Goal: Contribute content: Add original content to the website for others to see

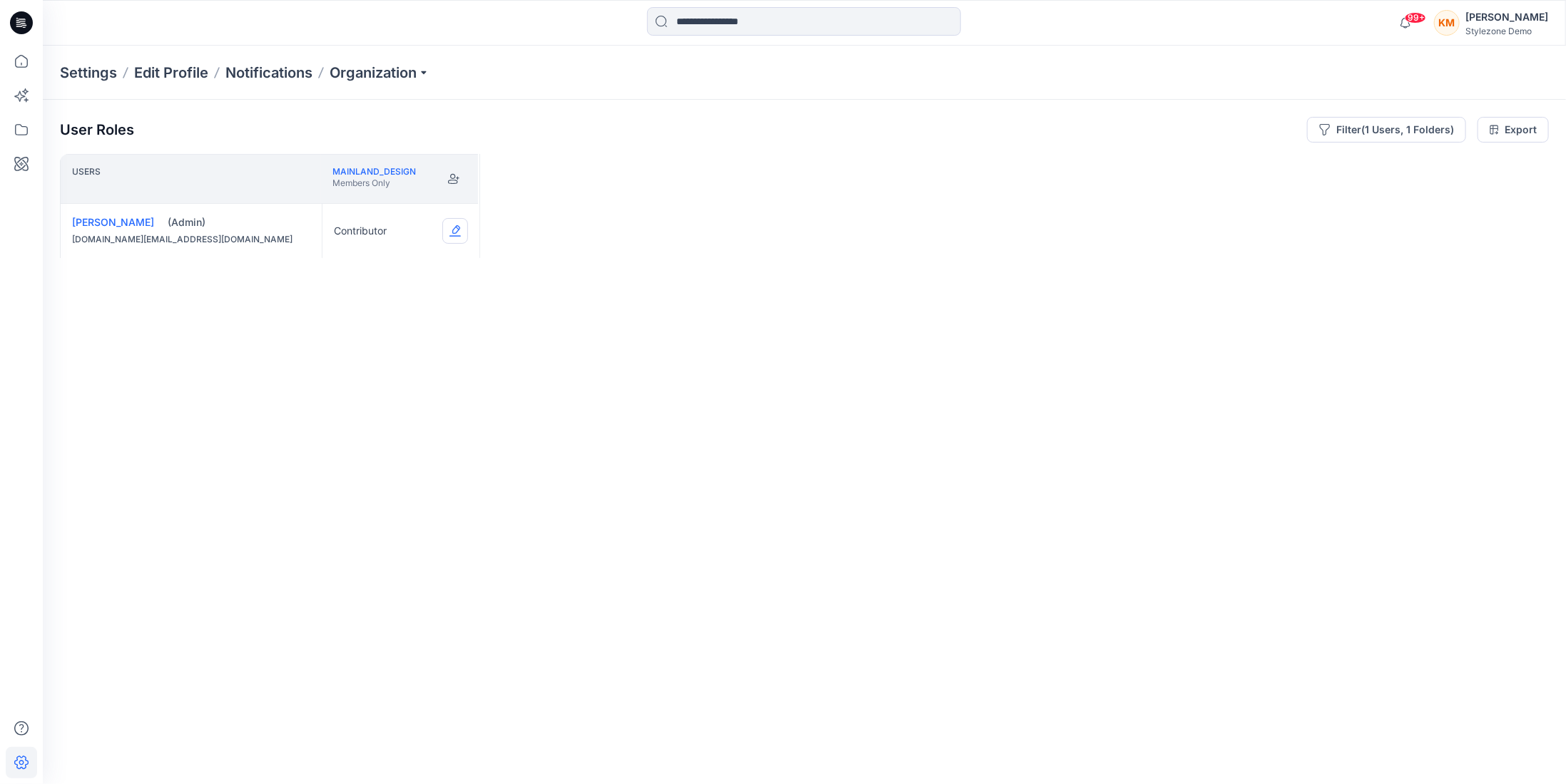
click at [452, 229] on button "Edit Role" at bounding box center [455, 231] width 26 height 26
click at [402, 287] on button "Reviewer" at bounding box center [386, 290] width 154 height 26
click at [396, 312] on div "Users Mainland_Design Members Only [PERSON_NAME] (Admin) [DOMAIN_NAME][EMAIL_AD…" at bounding box center [804, 441] width 1489 height 574
click at [31, 129] on icon at bounding box center [21, 130] width 31 height 31
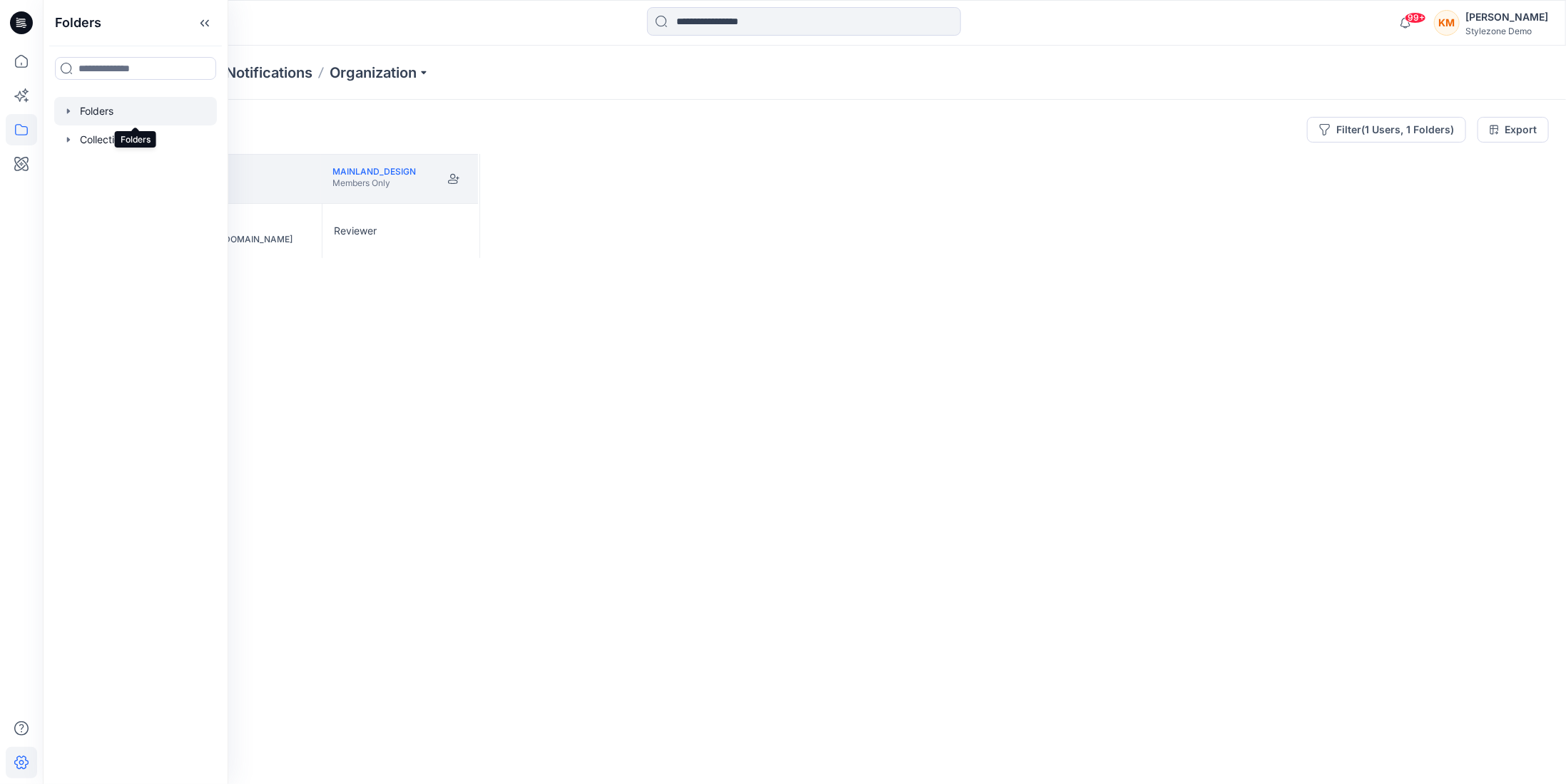
click at [93, 117] on div at bounding box center [136, 112] width 162 height 29
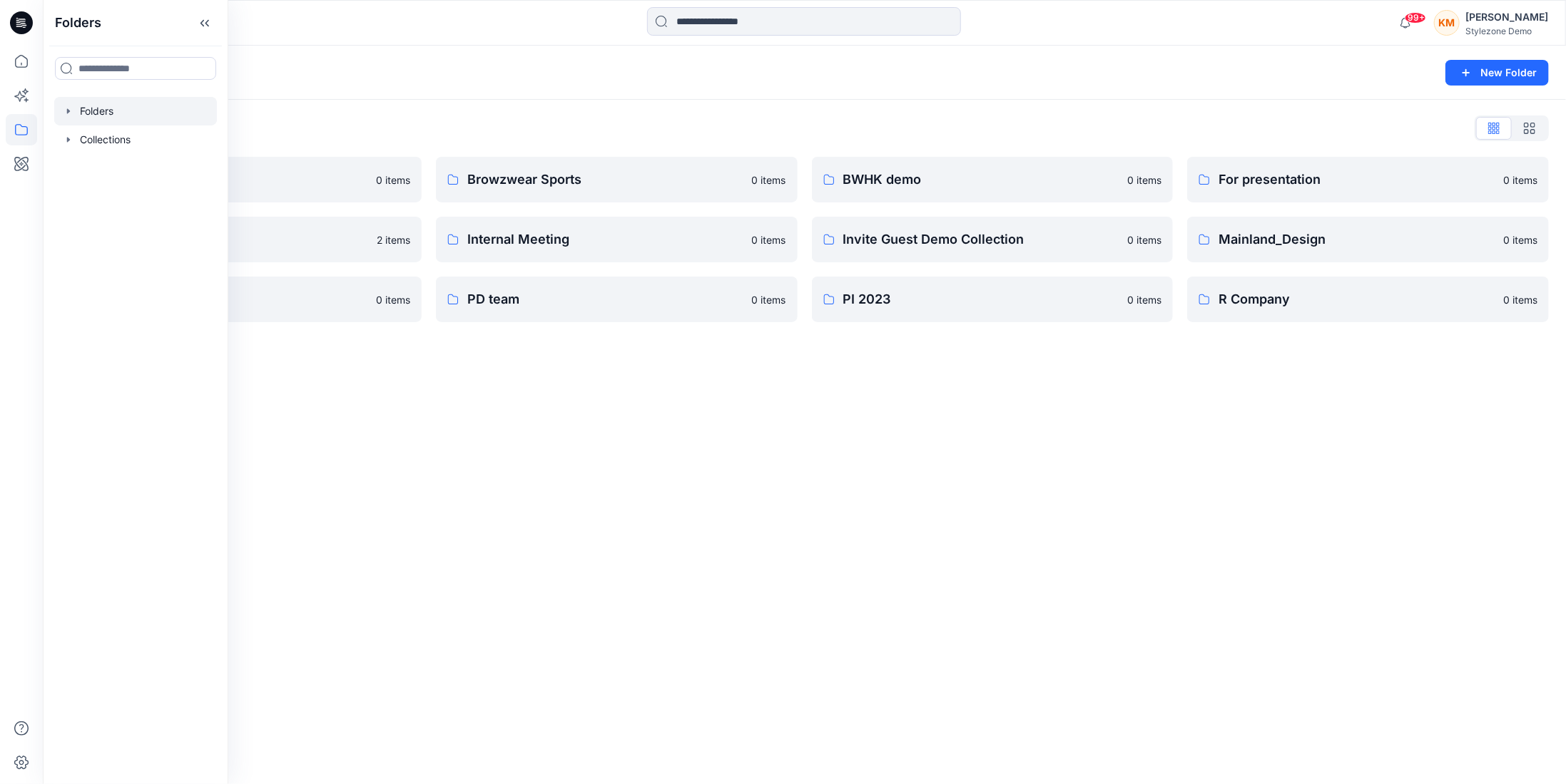
click at [622, 463] on div "Folders New Folder Folders List A Company 0 items Global Demo Library 2 items P…" at bounding box center [804, 415] width 1523 height 738
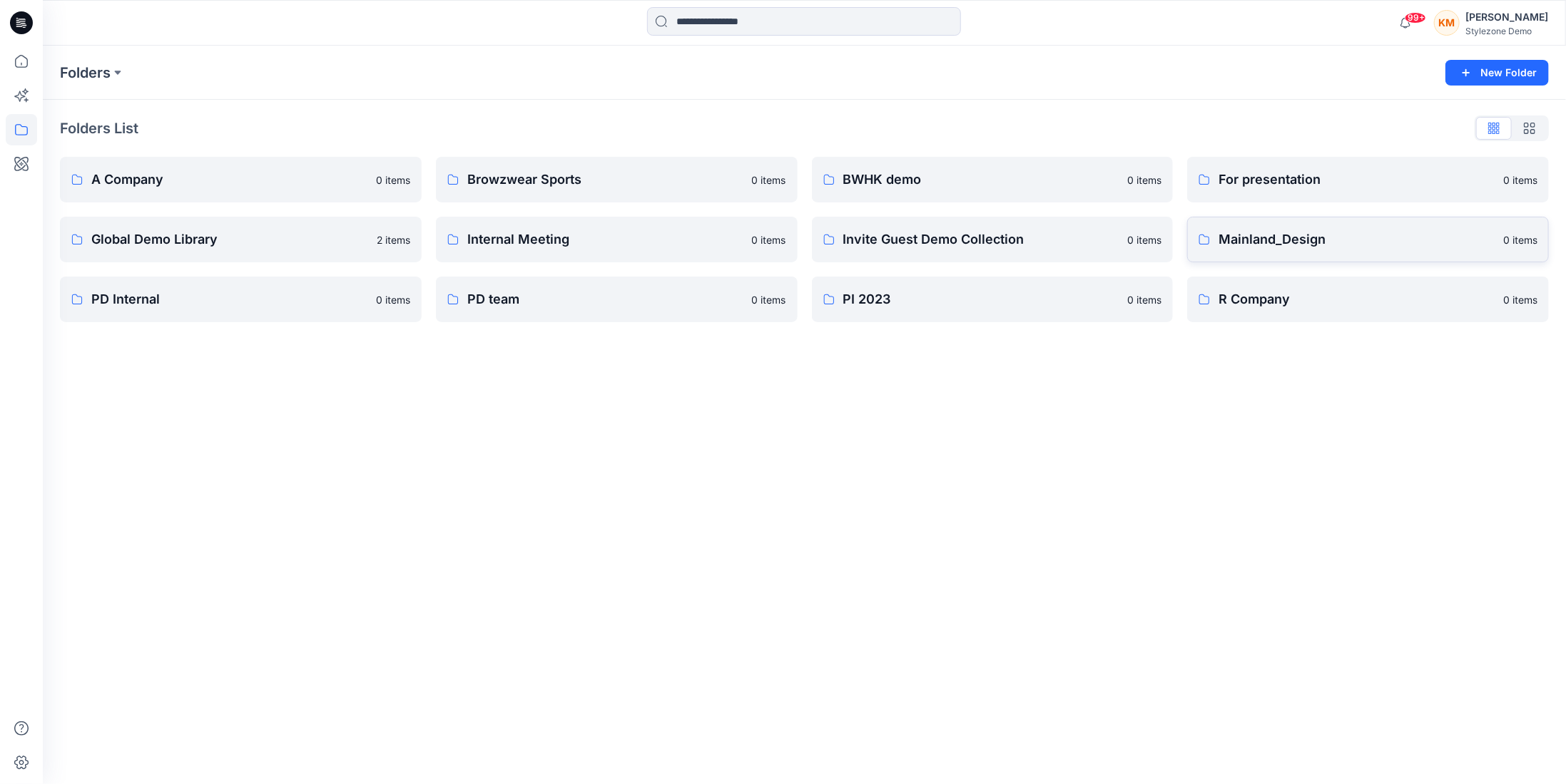
click at [1286, 250] on link "Mainland_Design 0 items" at bounding box center [1368, 239] width 362 height 46
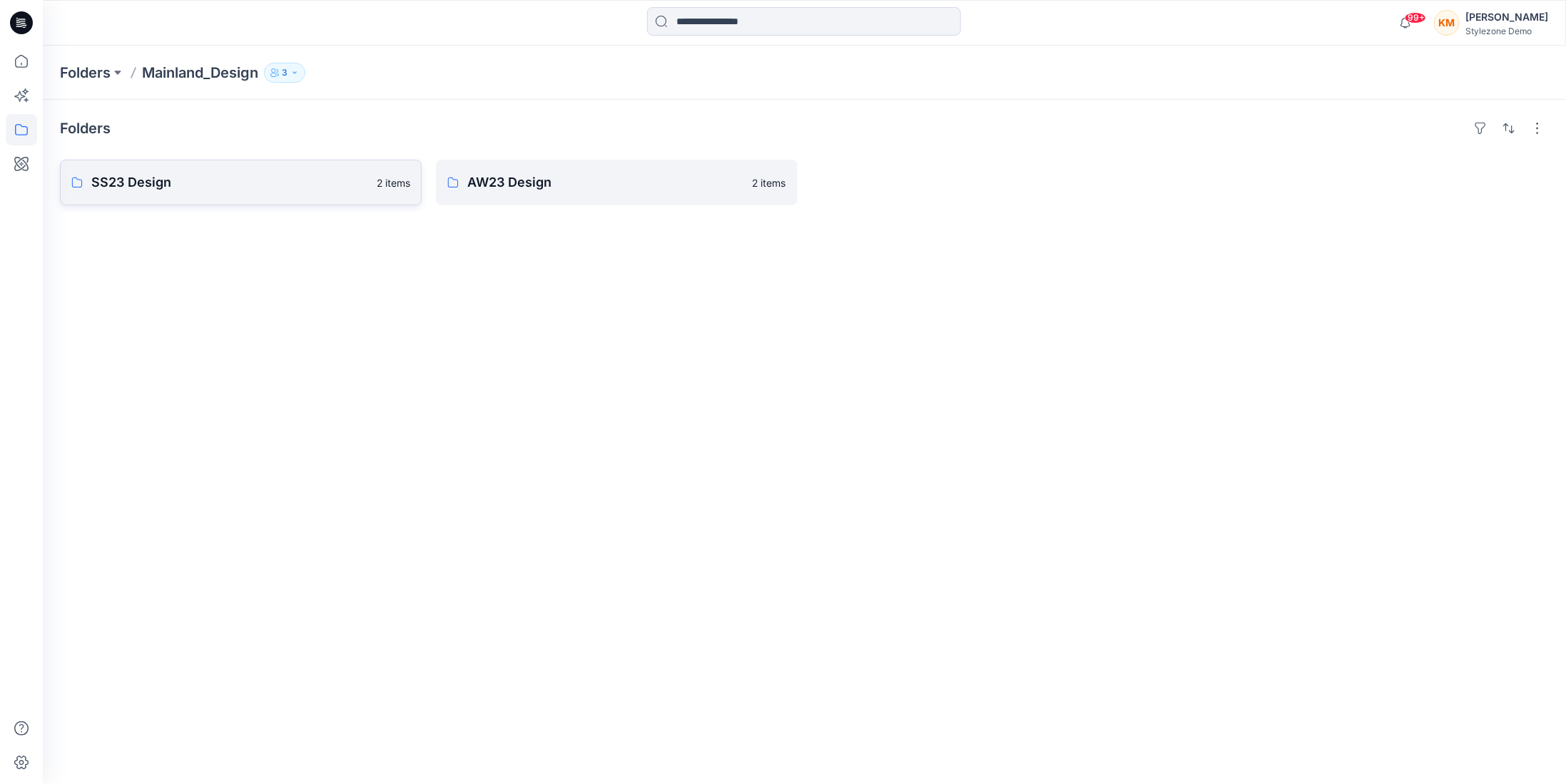
click at [301, 189] on p "SS23 Design" at bounding box center [230, 182] width 277 height 20
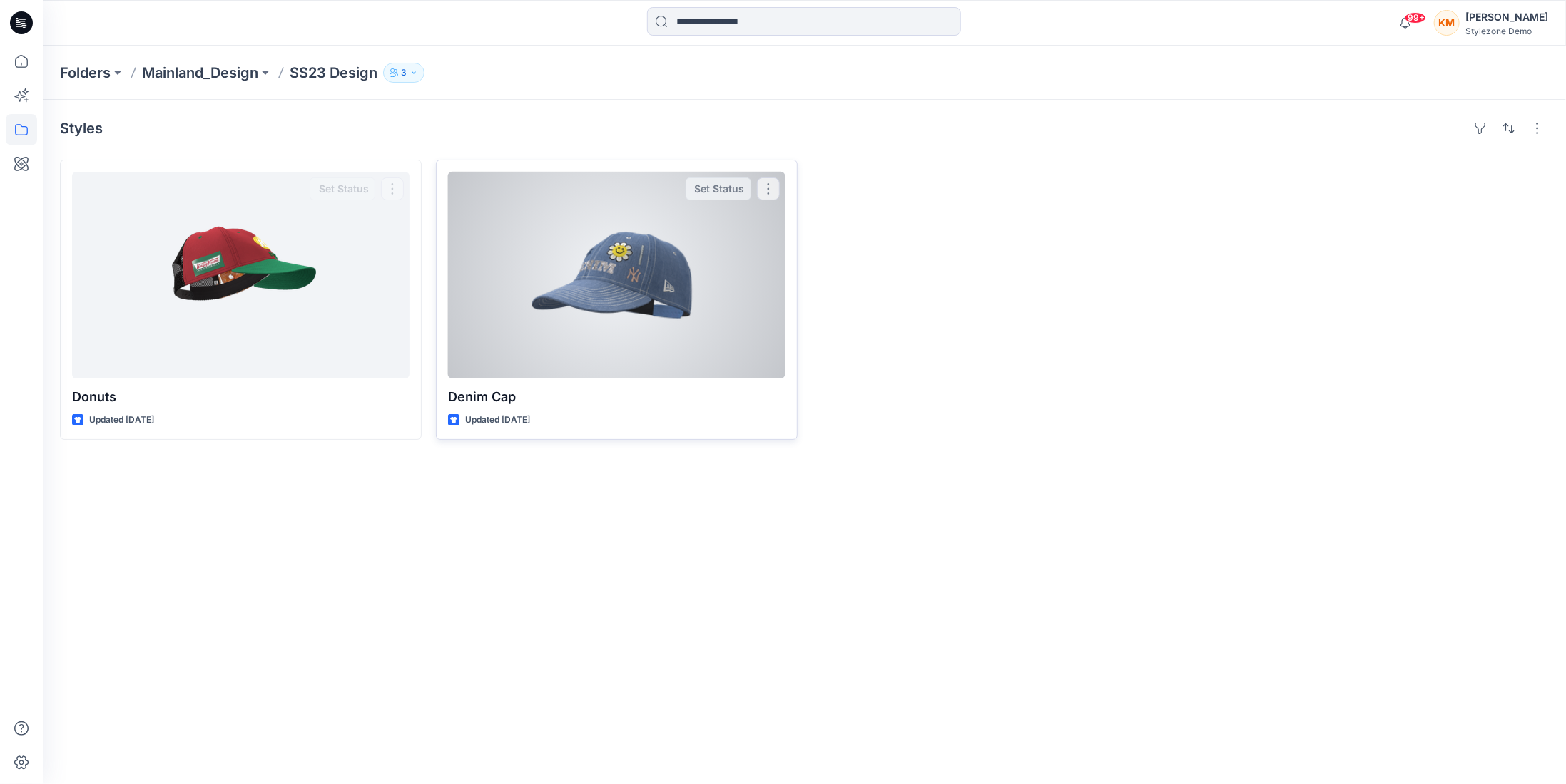
click at [568, 302] on div at bounding box center [616, 275] width 338 height 207
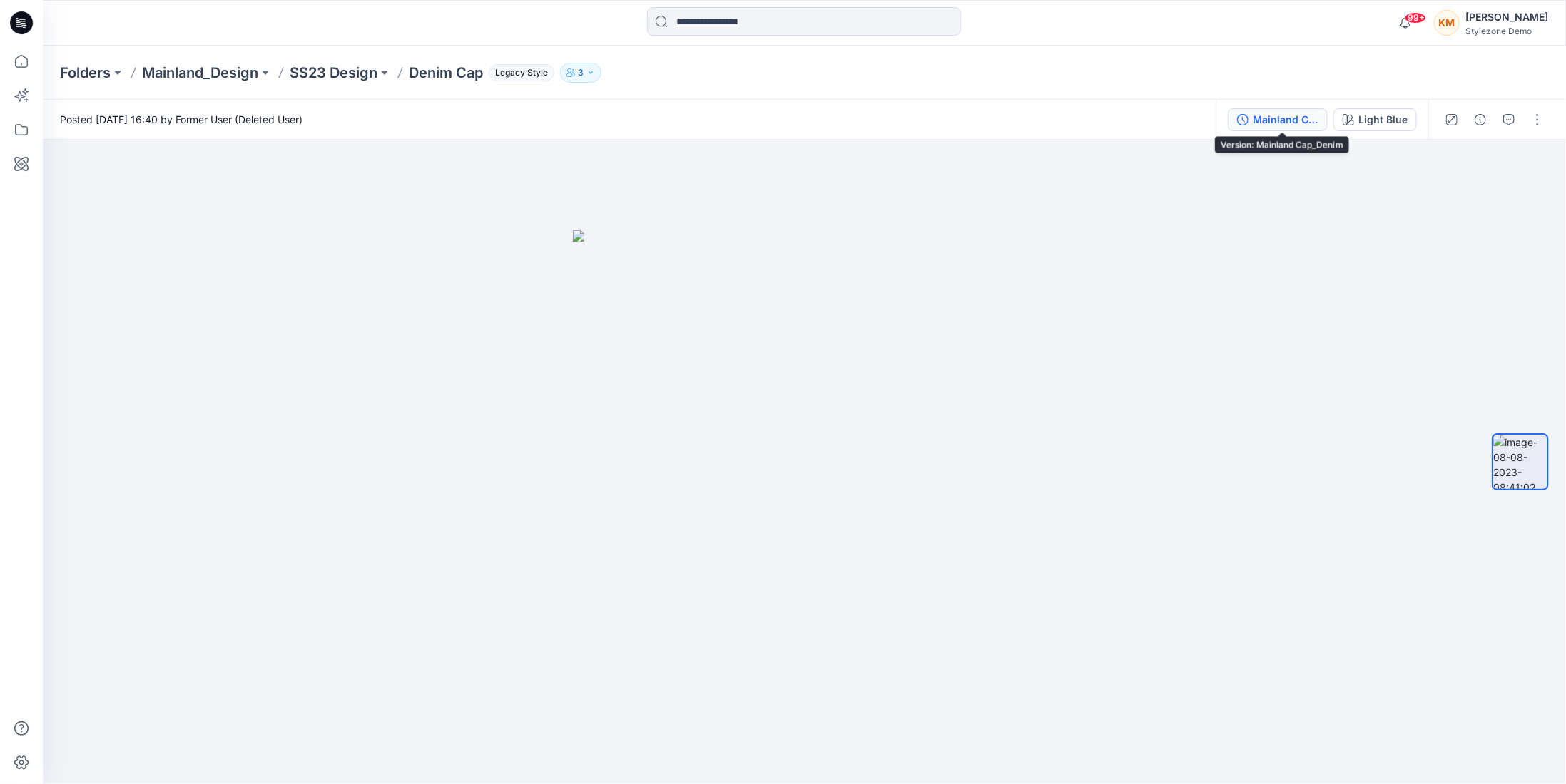
click at [1287, 123] on div "Mainland Cap_Denim" at bounding box center [1285, 119] width 66 height 15
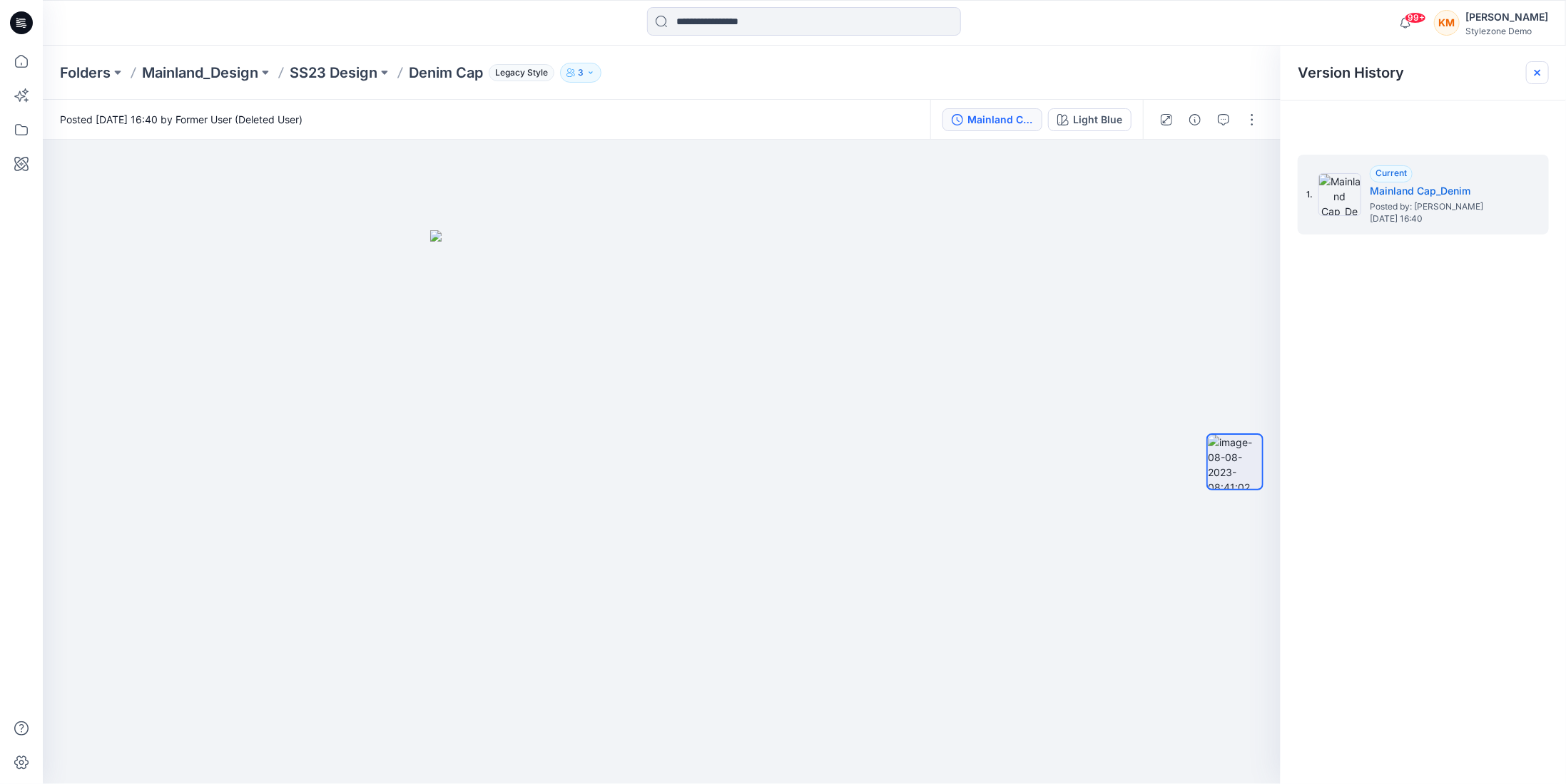
click at [1534, 71] on icon at bounding box center [1537, 72] width 11 height 11
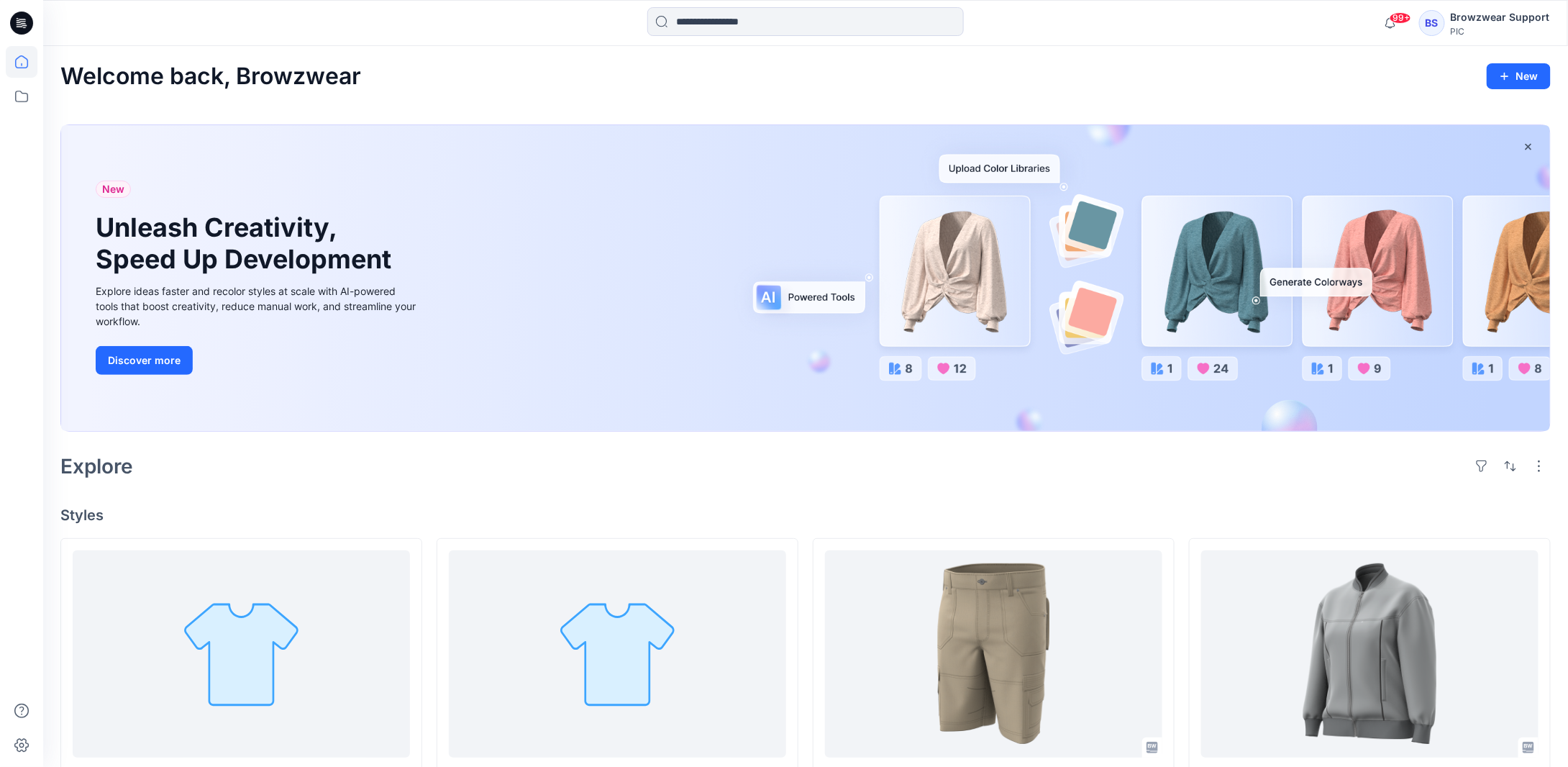
click at [1434, 27] on div "BS" at bounding box center [1431, 22] width 26 height 26
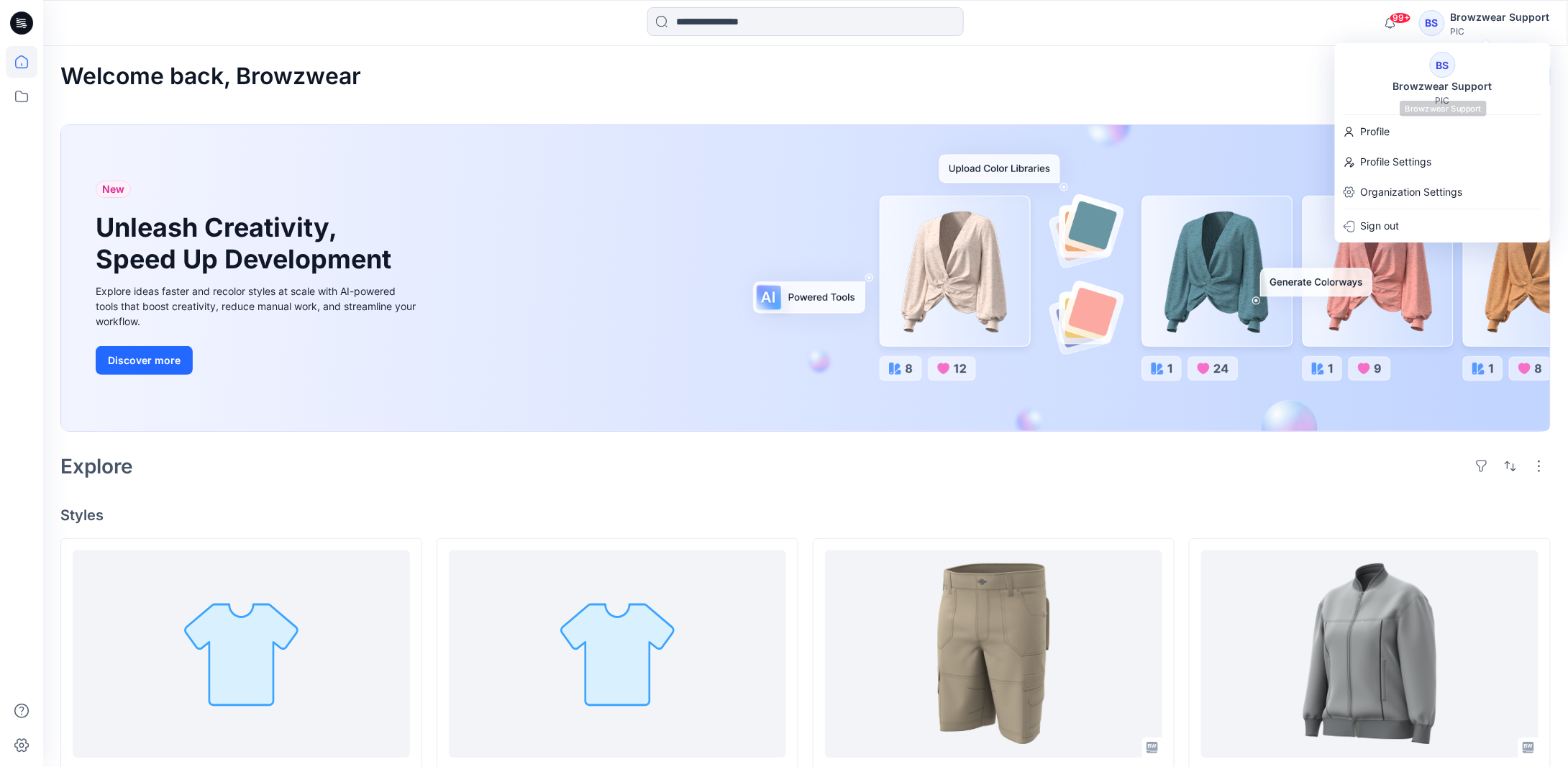
click at [1453, 75] on div "BS Browzwear Support PIC" at bounding box center [1443, 79] width 215 height 54
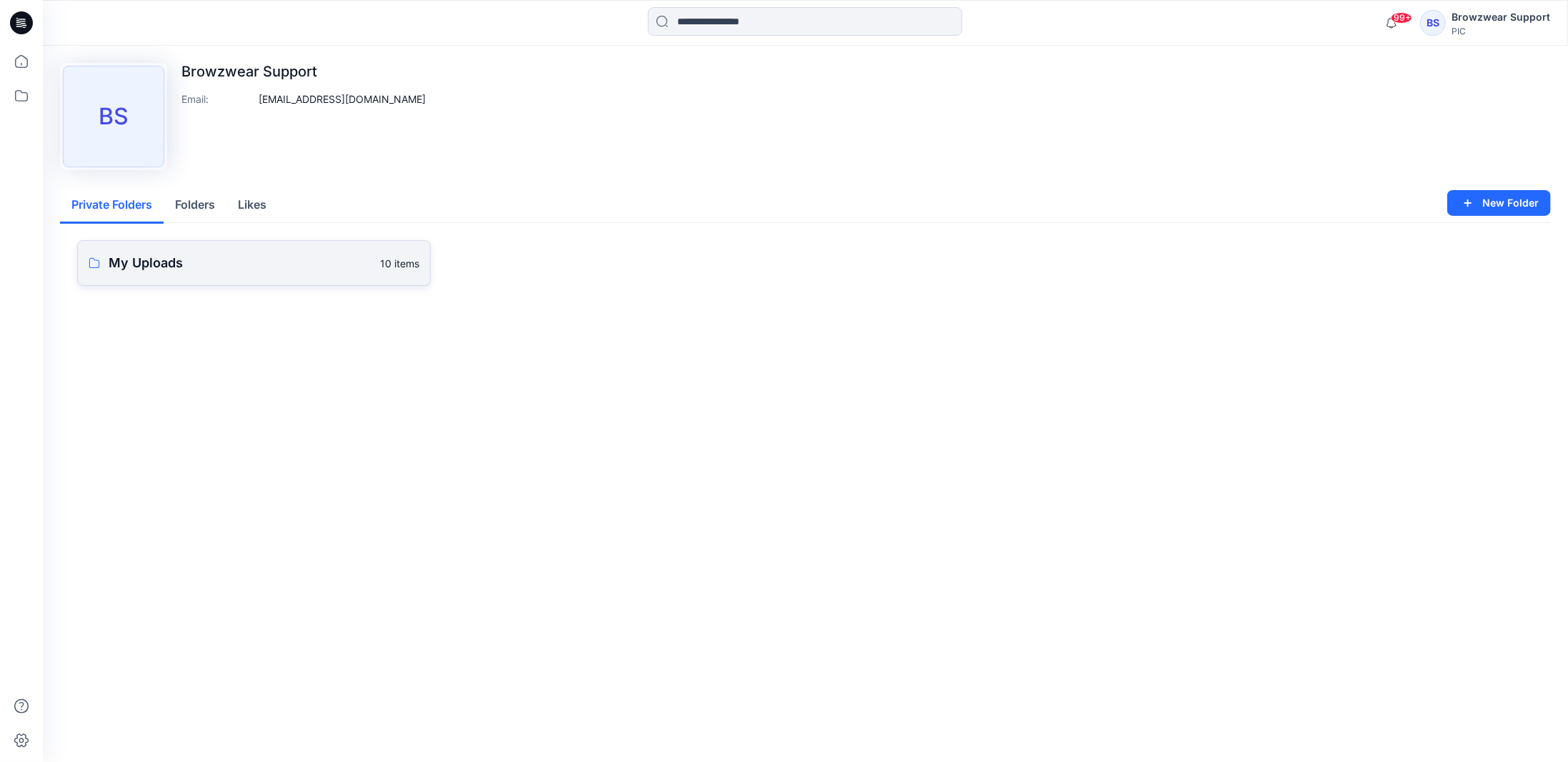
click at [195, 270] on p "My Uploads" at bounding box center [240, 263] width 263 height 20
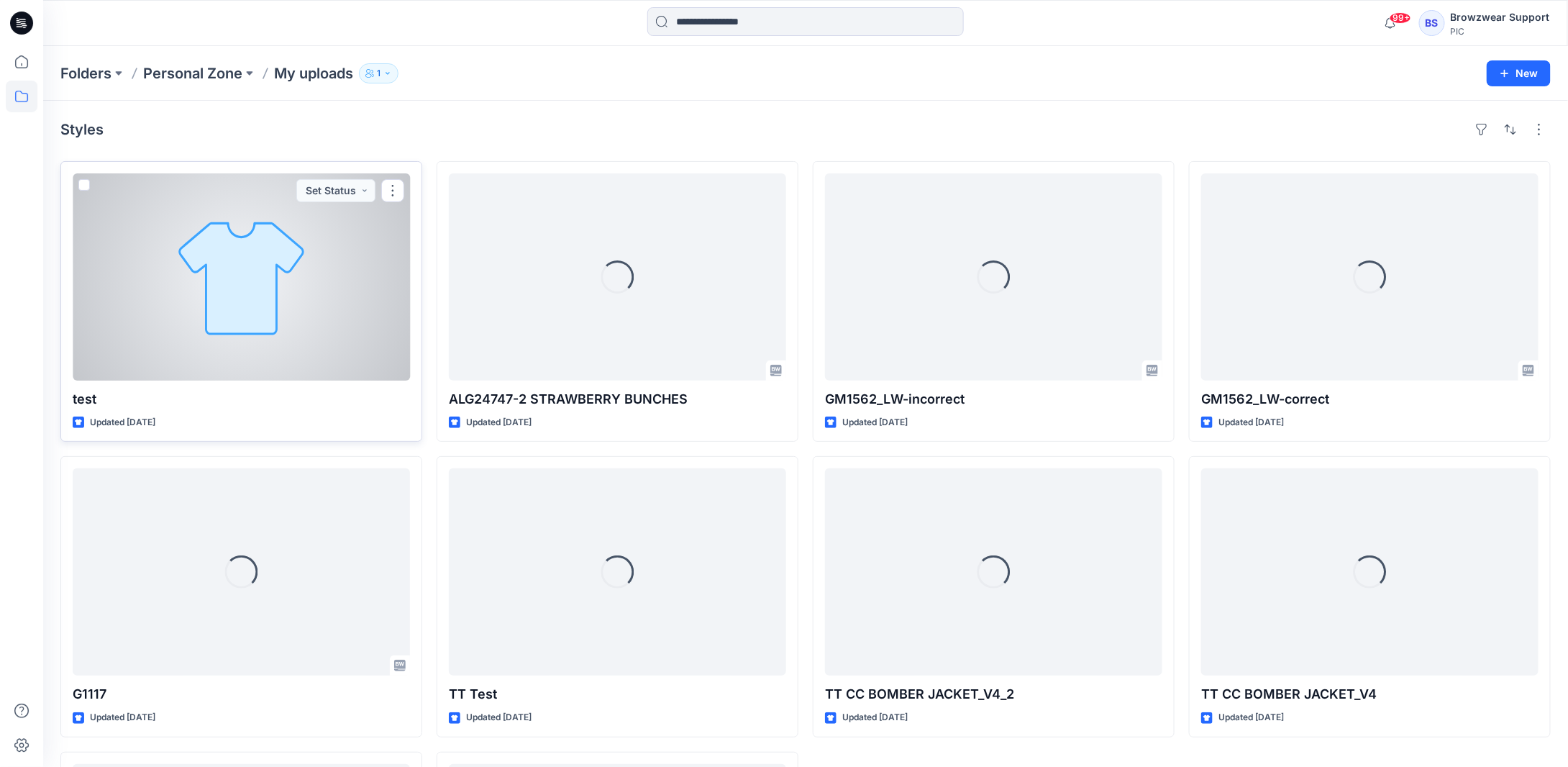
click at [315, 301] on div at bounding box center [241, 276] width 338 height 207
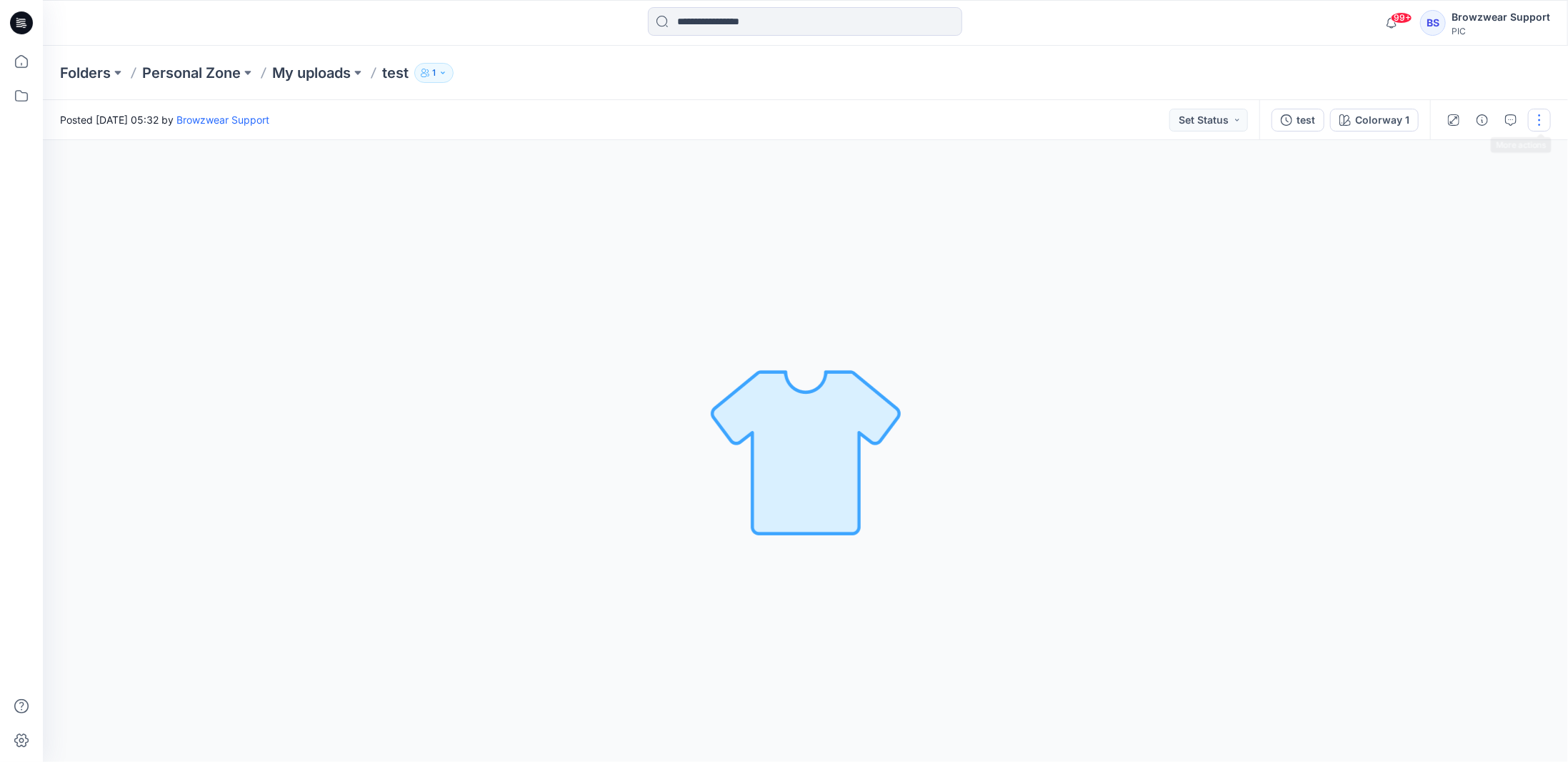
click at [1536, 123] on button "button" at bounding box center [1539, 120] width 23 height 23
click at [1481, 191] on button "Edit" at bounding box center [1479, 193] width 132 height 27
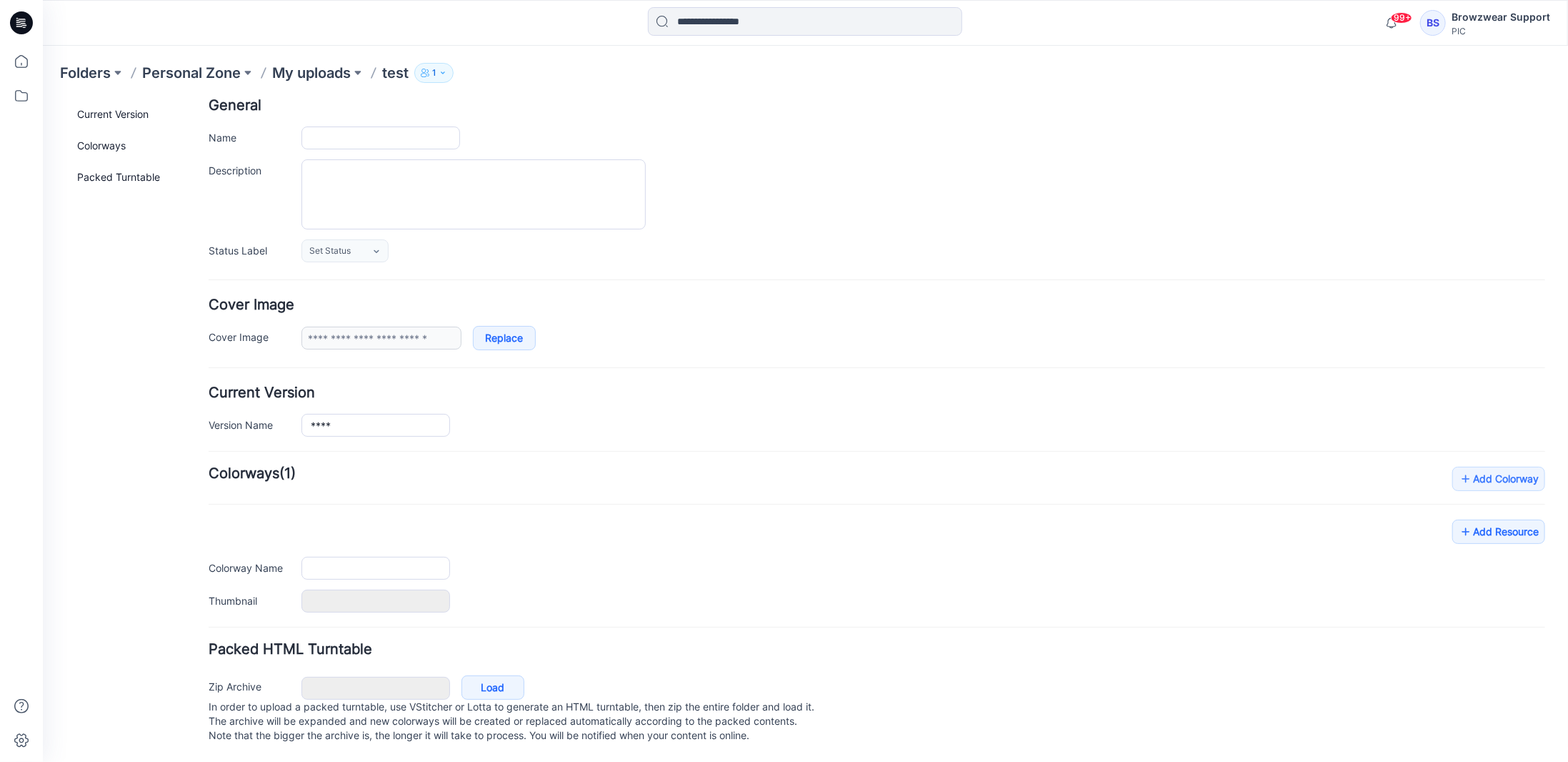
type input "****"
type input "**********"
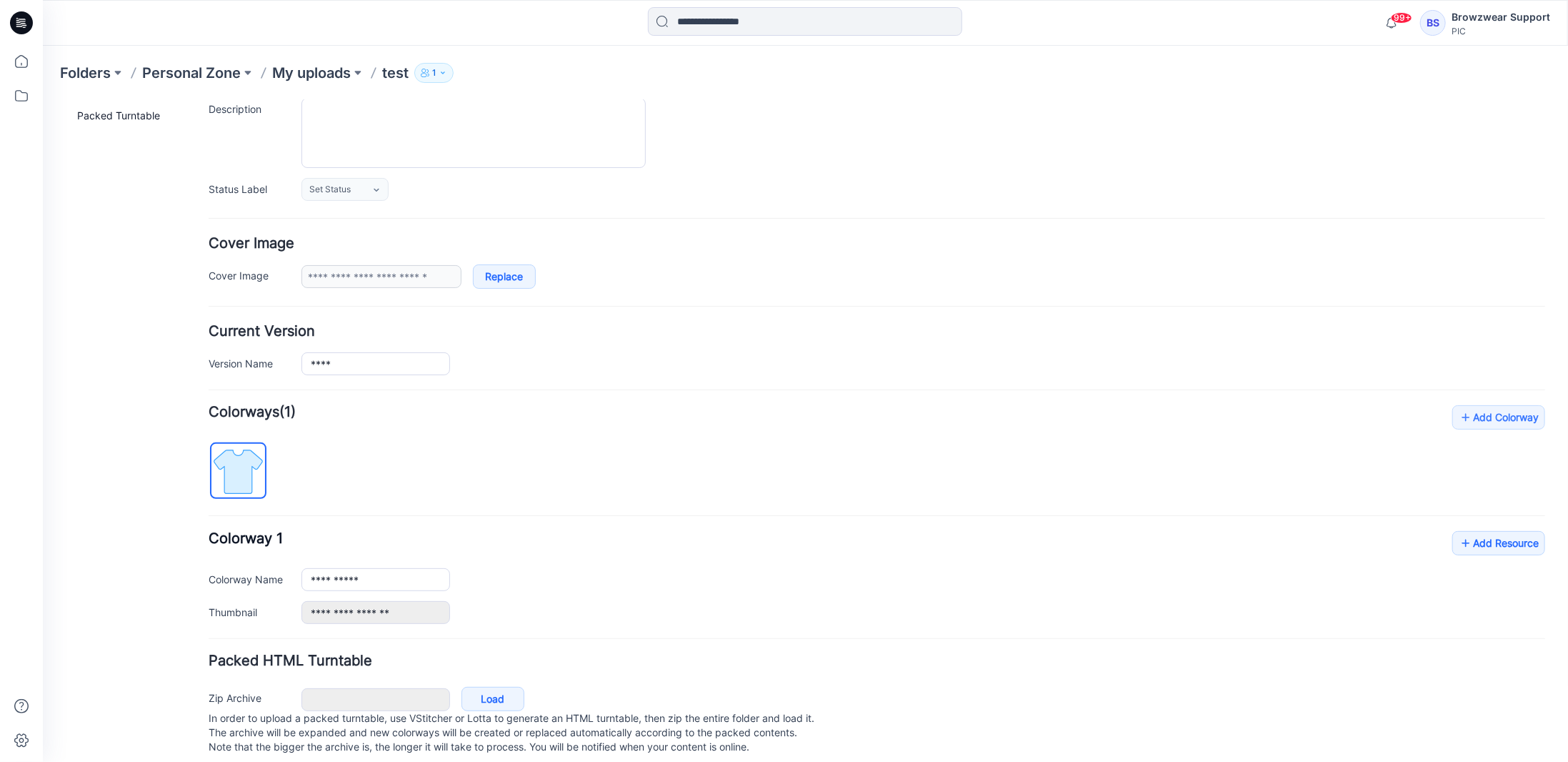
scroll to position [161, 0]
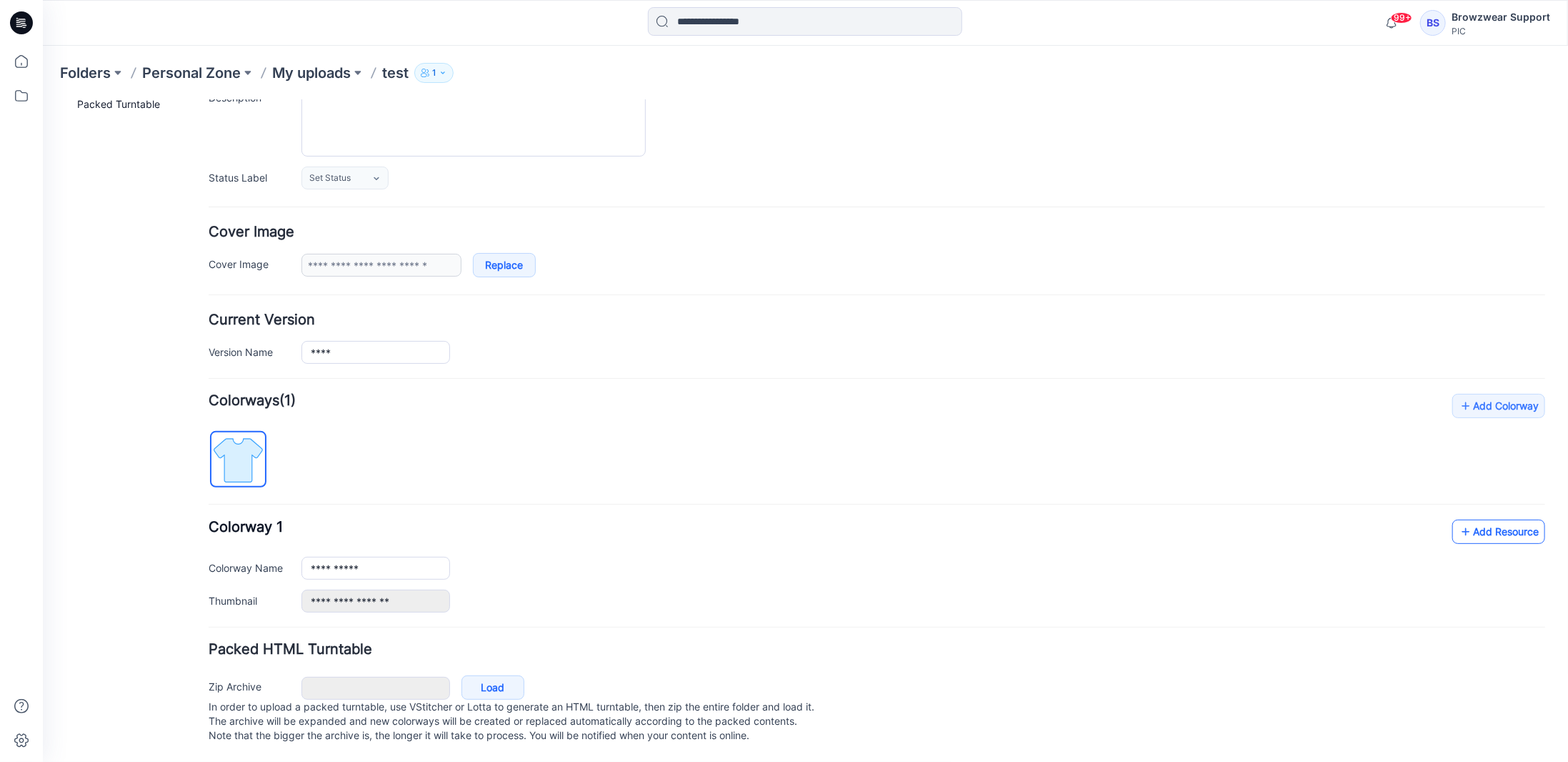
click at [1507, 519] on link "Add Resource" at bounding box center [1497, 531] width 93 height 24
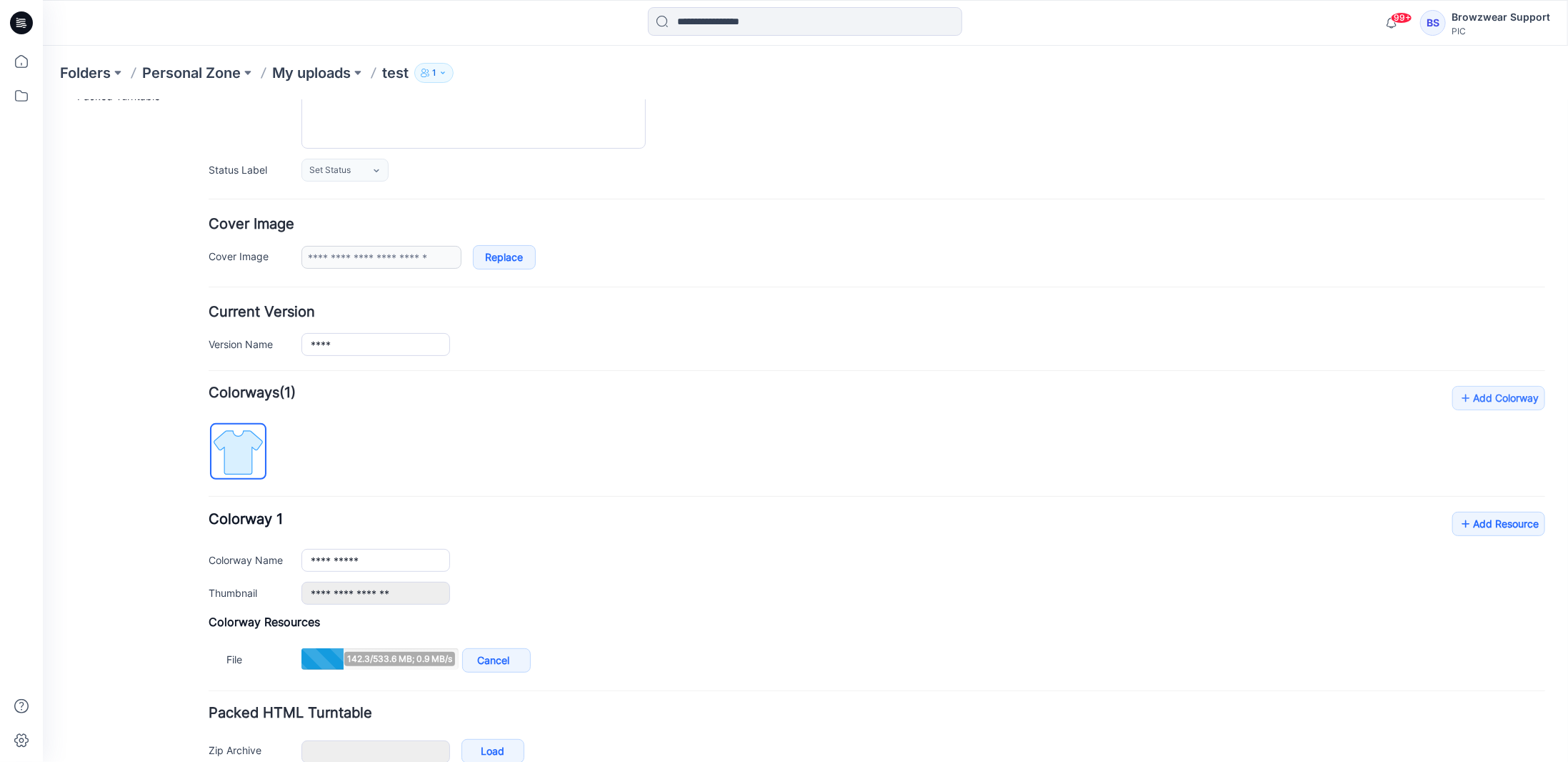
scroll to position [232, 0]
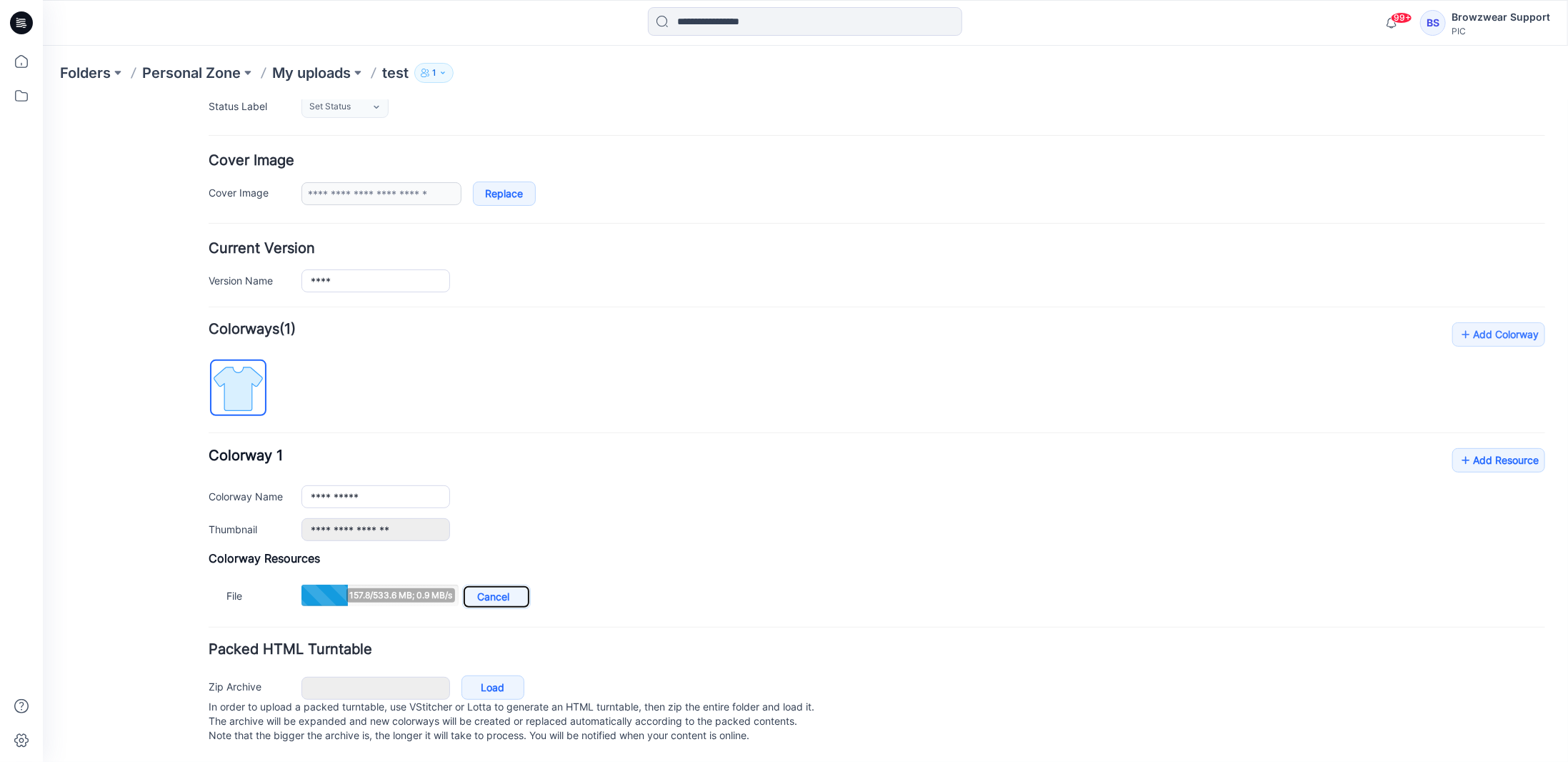
click at [506, 584] on link "Cancel" at bounding box center [496, 596] width 69 height 24
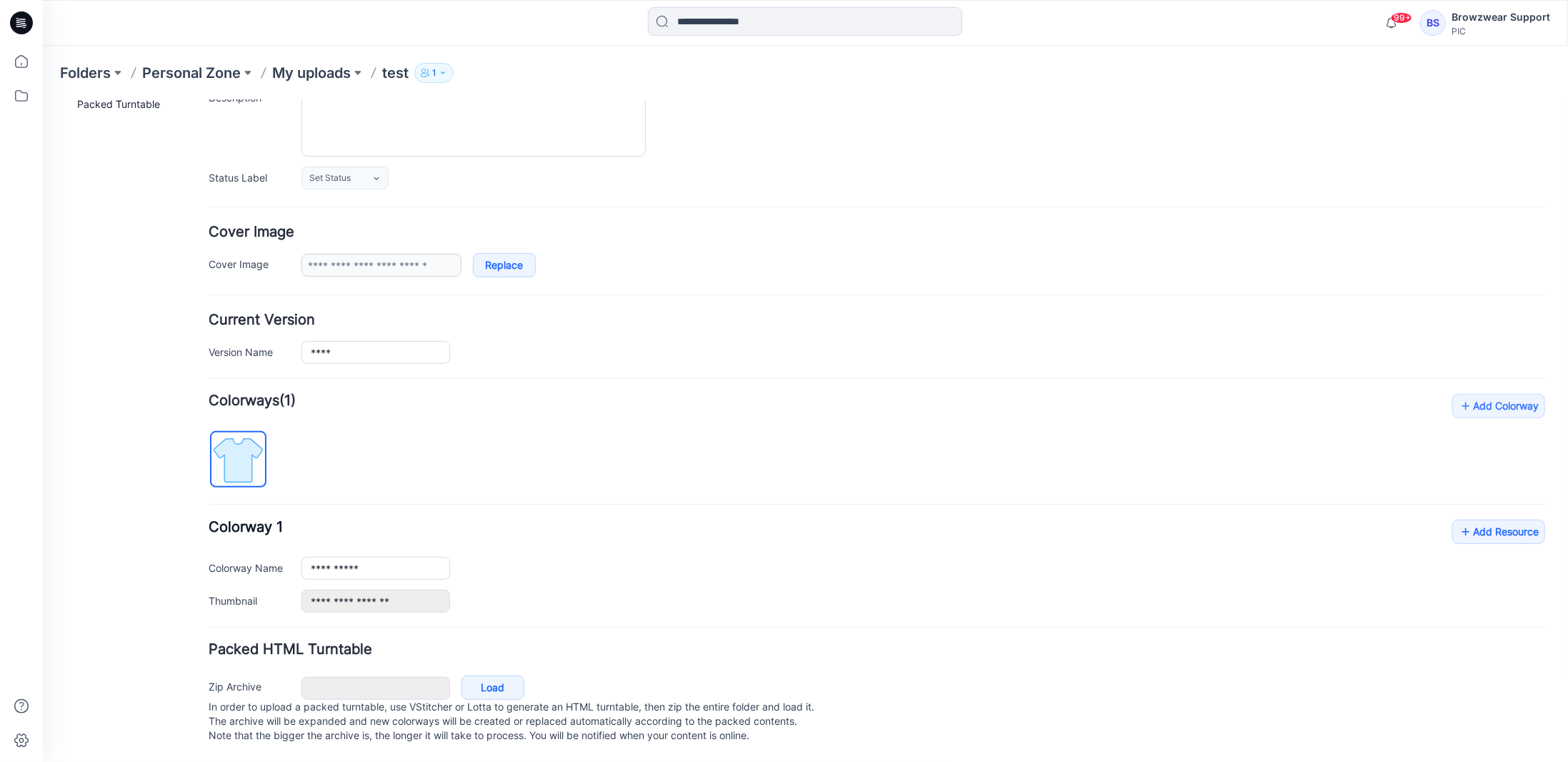
scroll to position [161, 0]
